Goal: Task Accomplishment & Management: Use online tool/utility

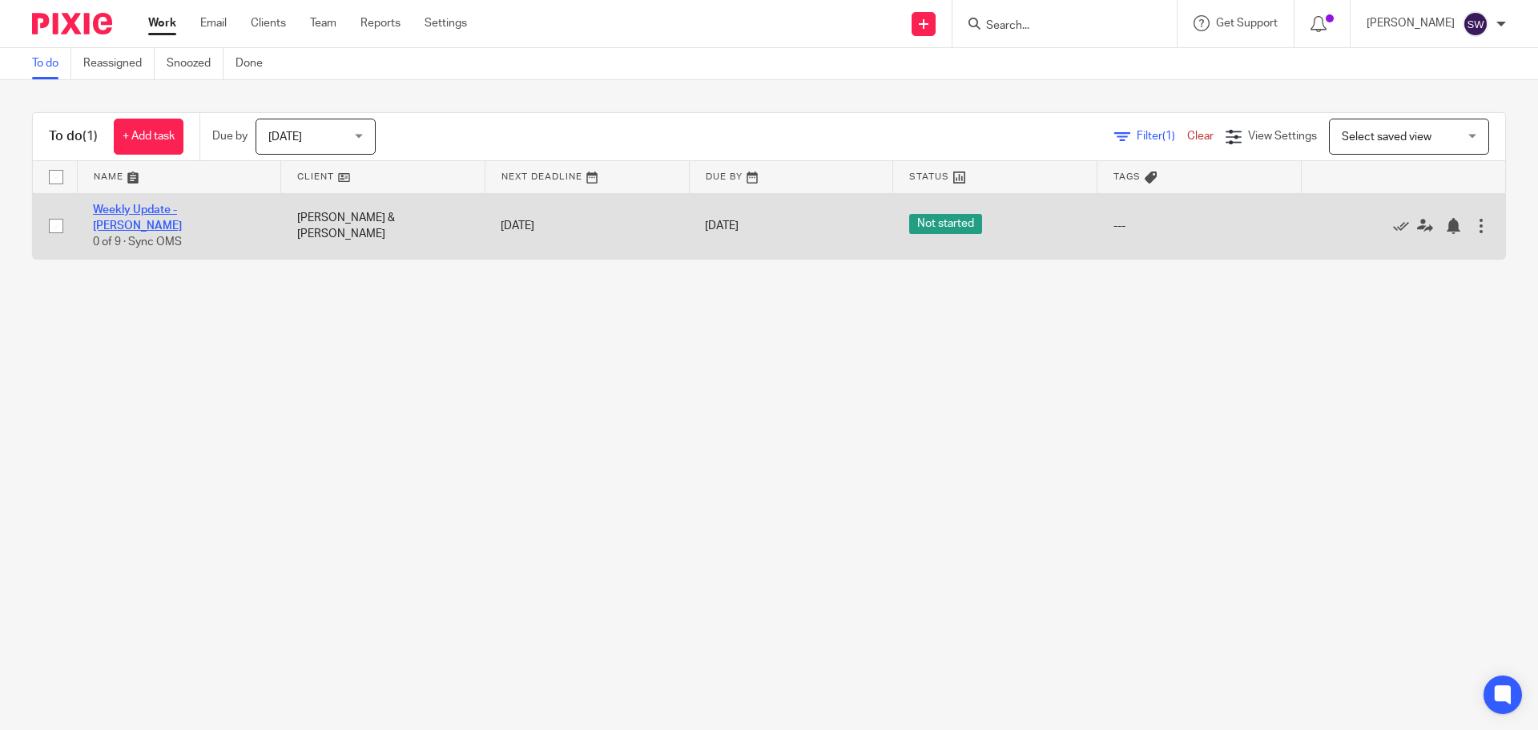
click at [182, 208] on link "Weekly Update - [PERSON_NAME]" at bounding box center [137, 217] width 89 height 27
